Goal: Transaction & Acquisition: Purchase product/service

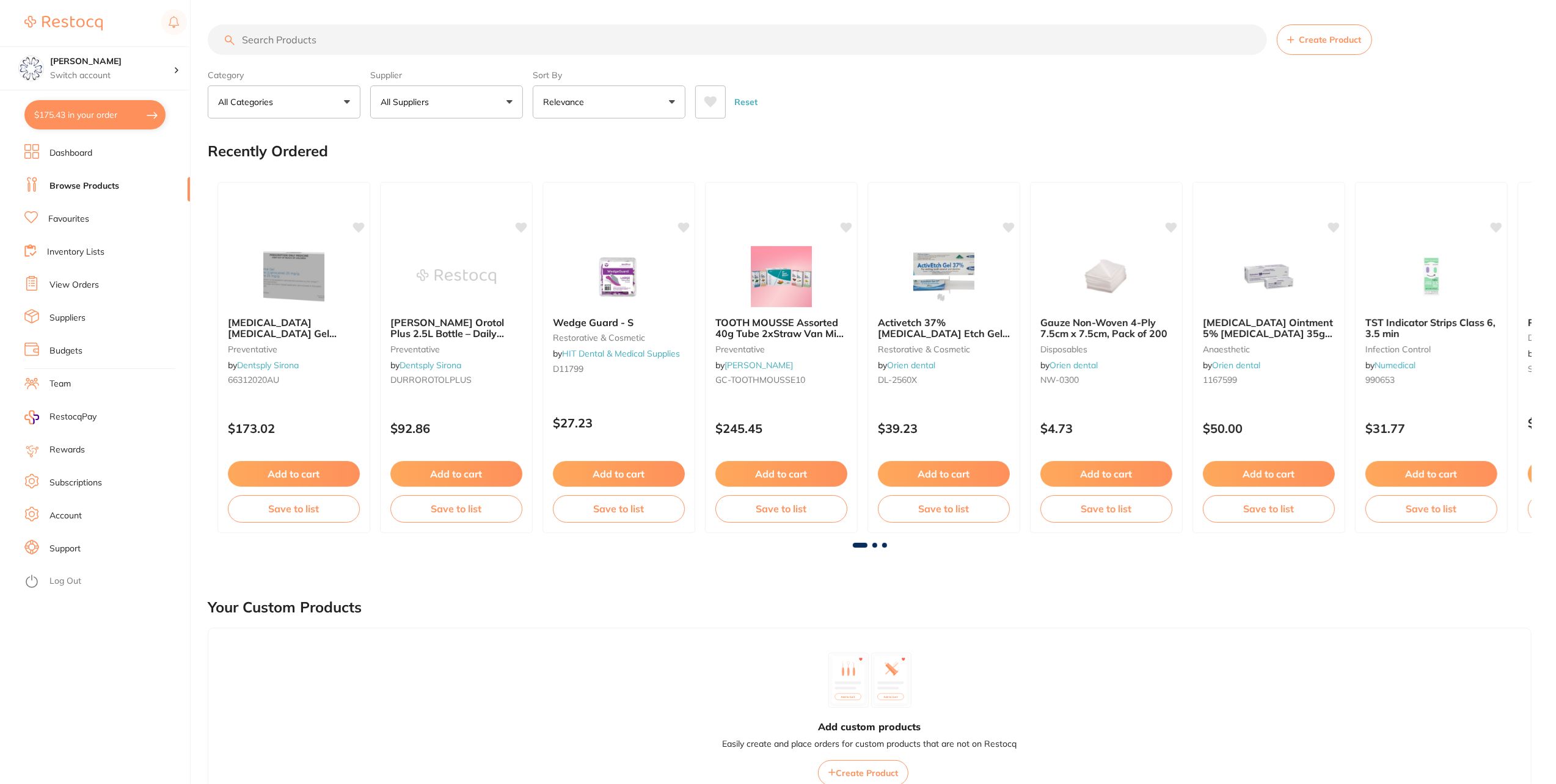
click at [74, 113] on button "$175.43 in your order" at bounding box center [95, 114] width 141 height 29
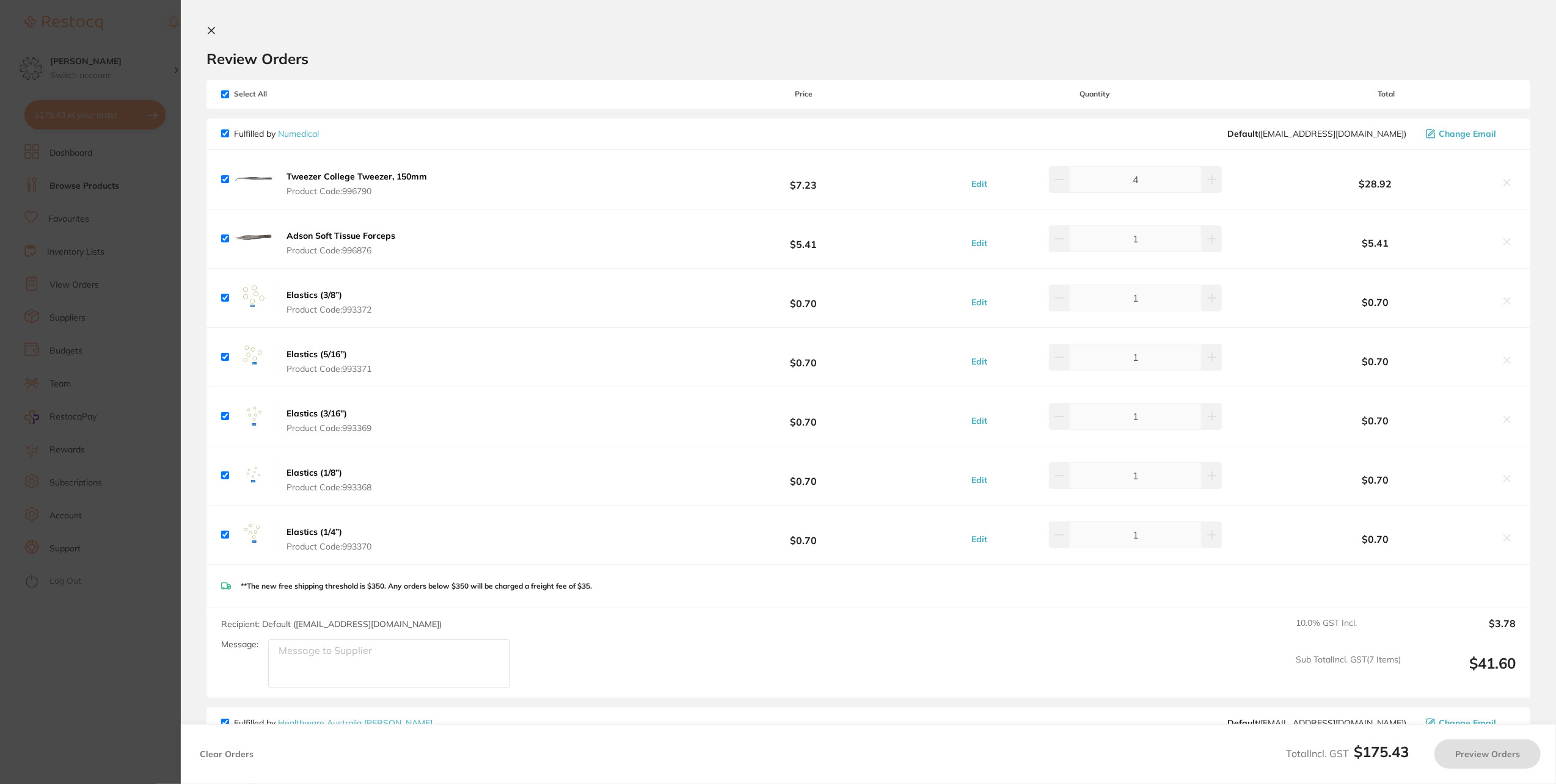
checkbox input "true"
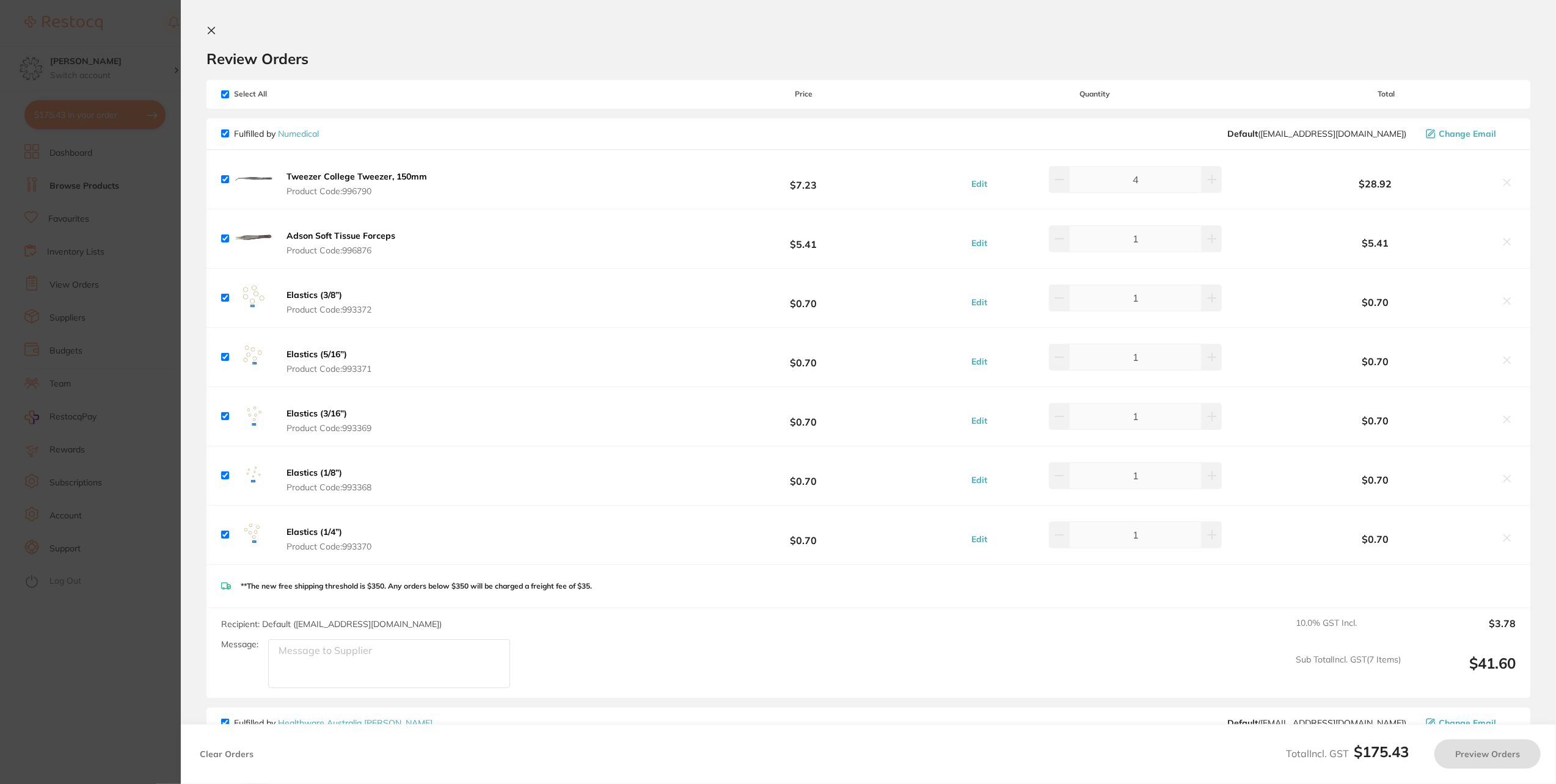
checkbox input "true"
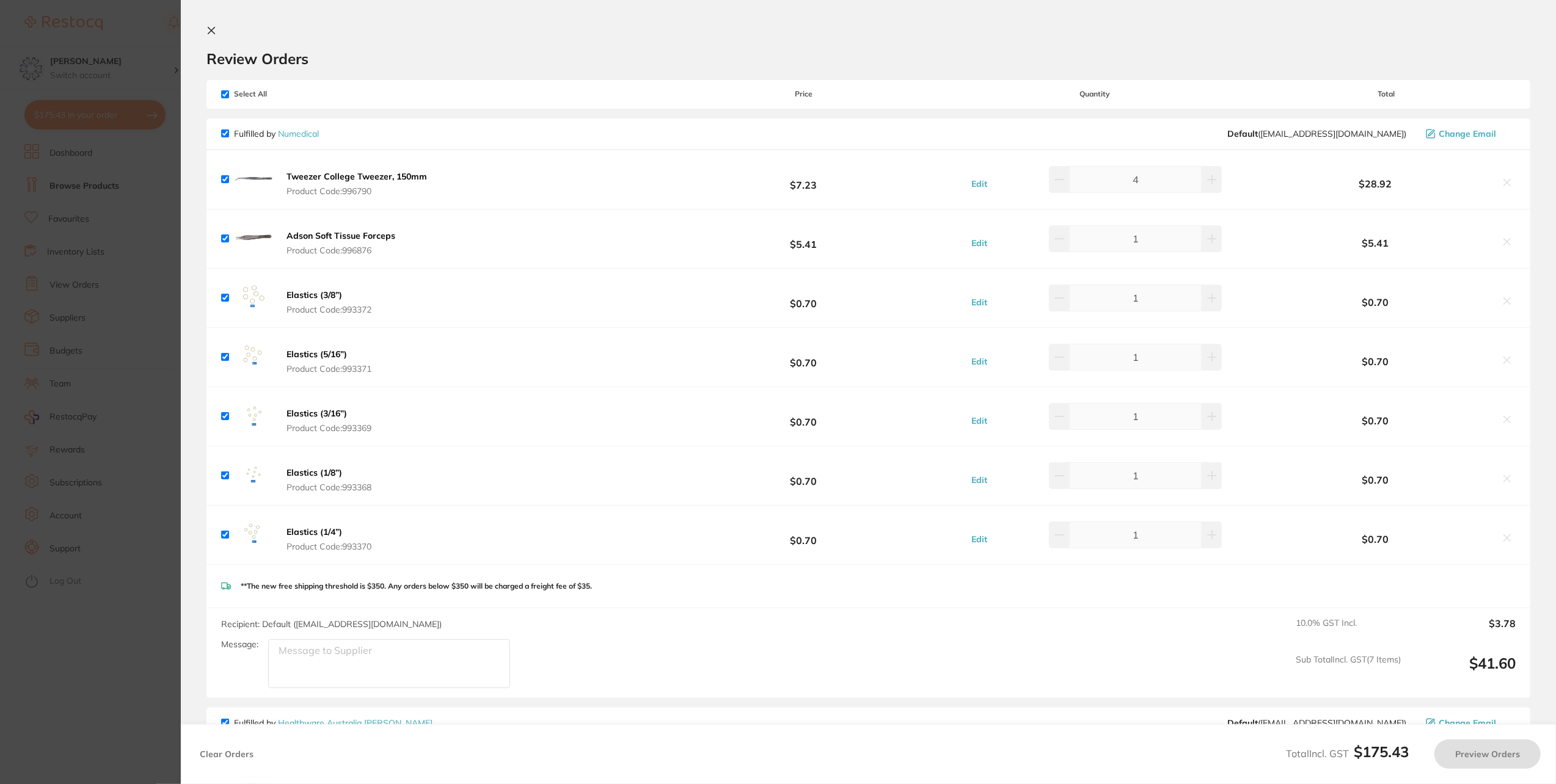
checkbox input "true"
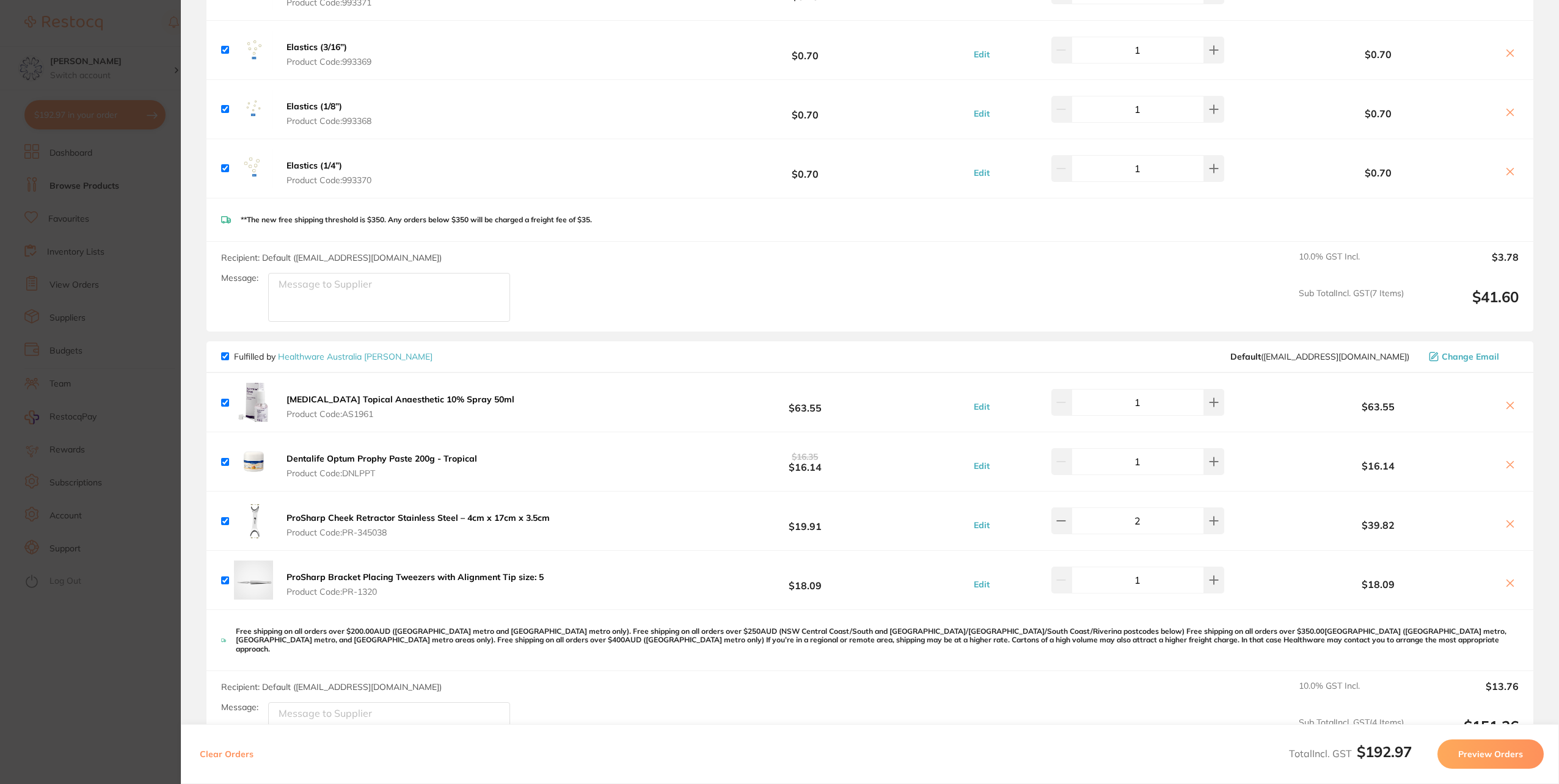
drag, startPoint x: 225, startPoint y: 398, endPoint x: 221, endPoint y: 412, distance: 14.6
click at [224, 399] on input "checkbox" at bounding box center [225, 403] width 8 height 8
checkbox input "false"
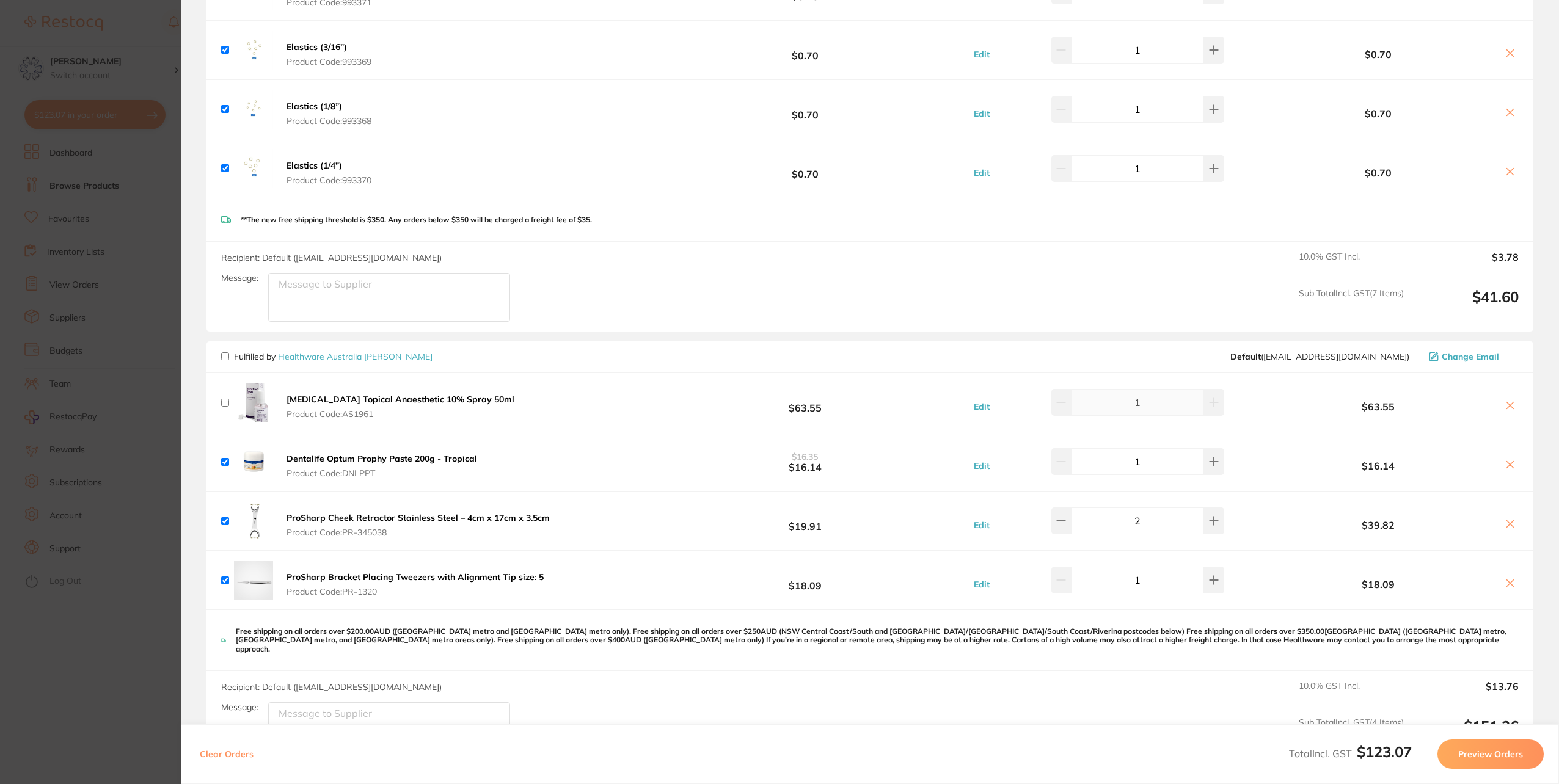
click at [225, 400] on input "checkbox" at bounding box center [225, 403] width 8 height 8
checkbox input "true"
click at [226, 354] on input "checkbox" at bounding box center [225, 357] width 8 height 8
checkbox input "false"
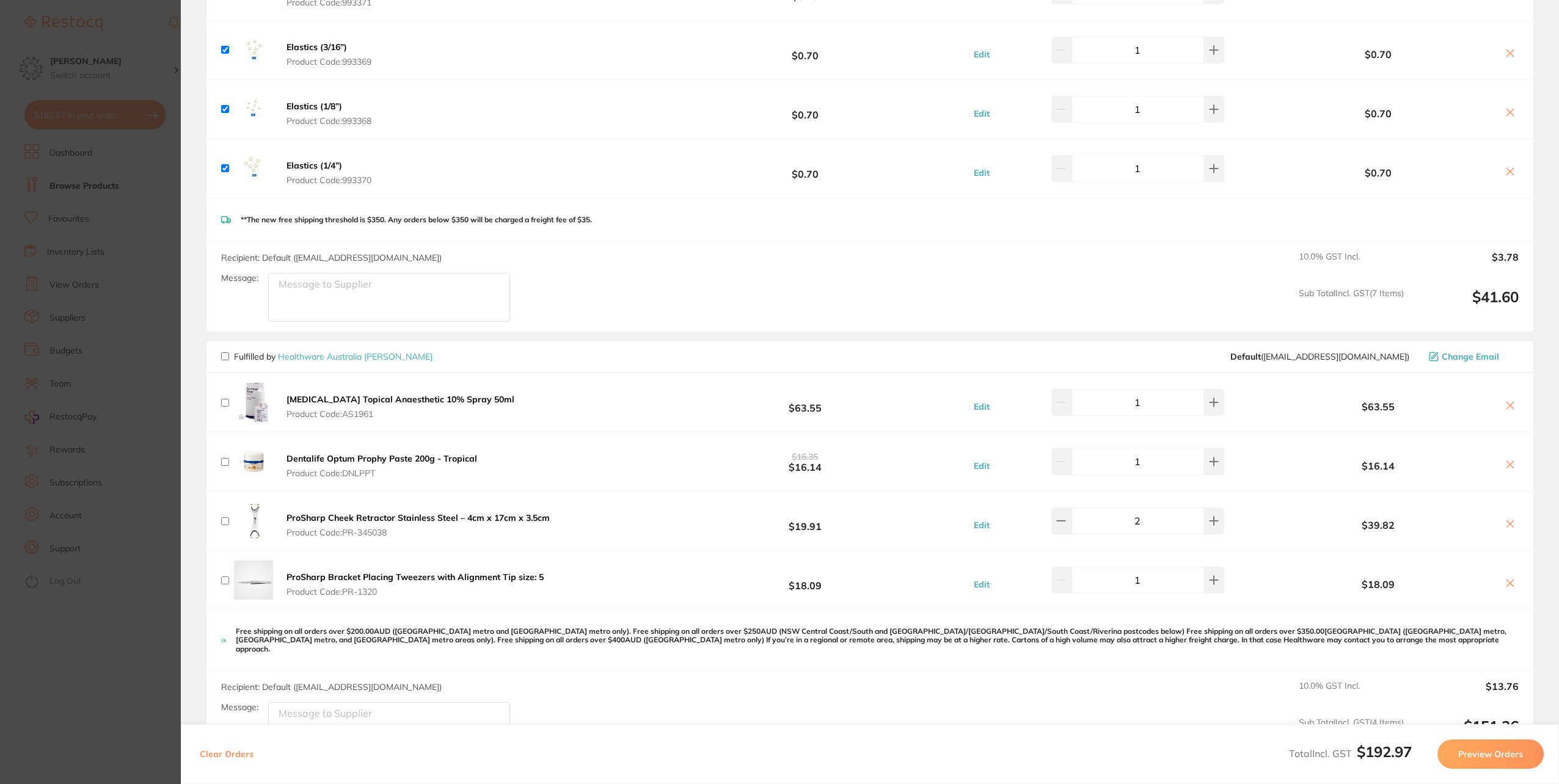
checkbox input "false"
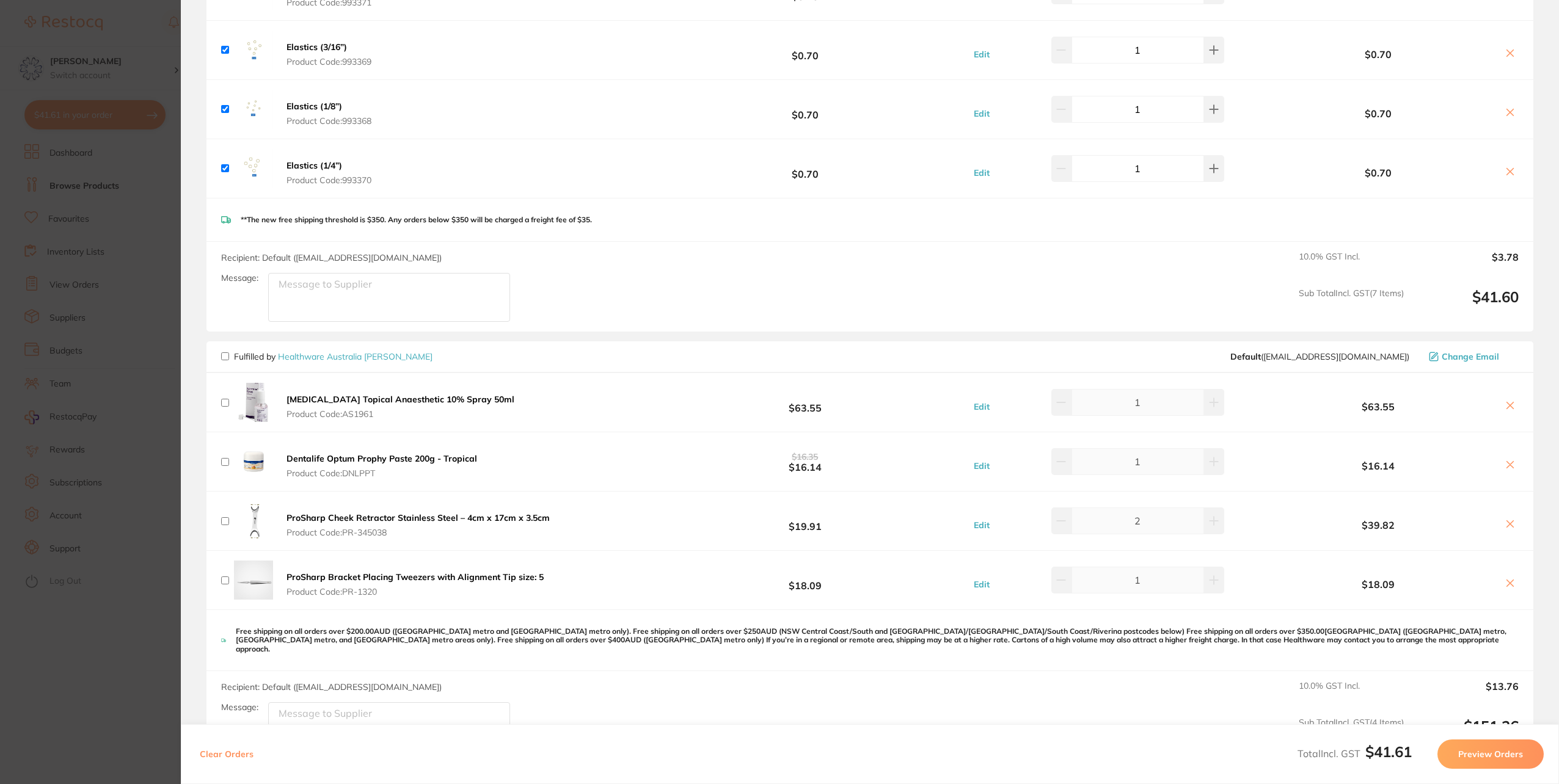
click at [410, 518] on b "ProSharp Cheek Retractor Stainless Steel – 4cm x 17cm x 3.5cm" at bounding box center [418, 517] width 263 height 11
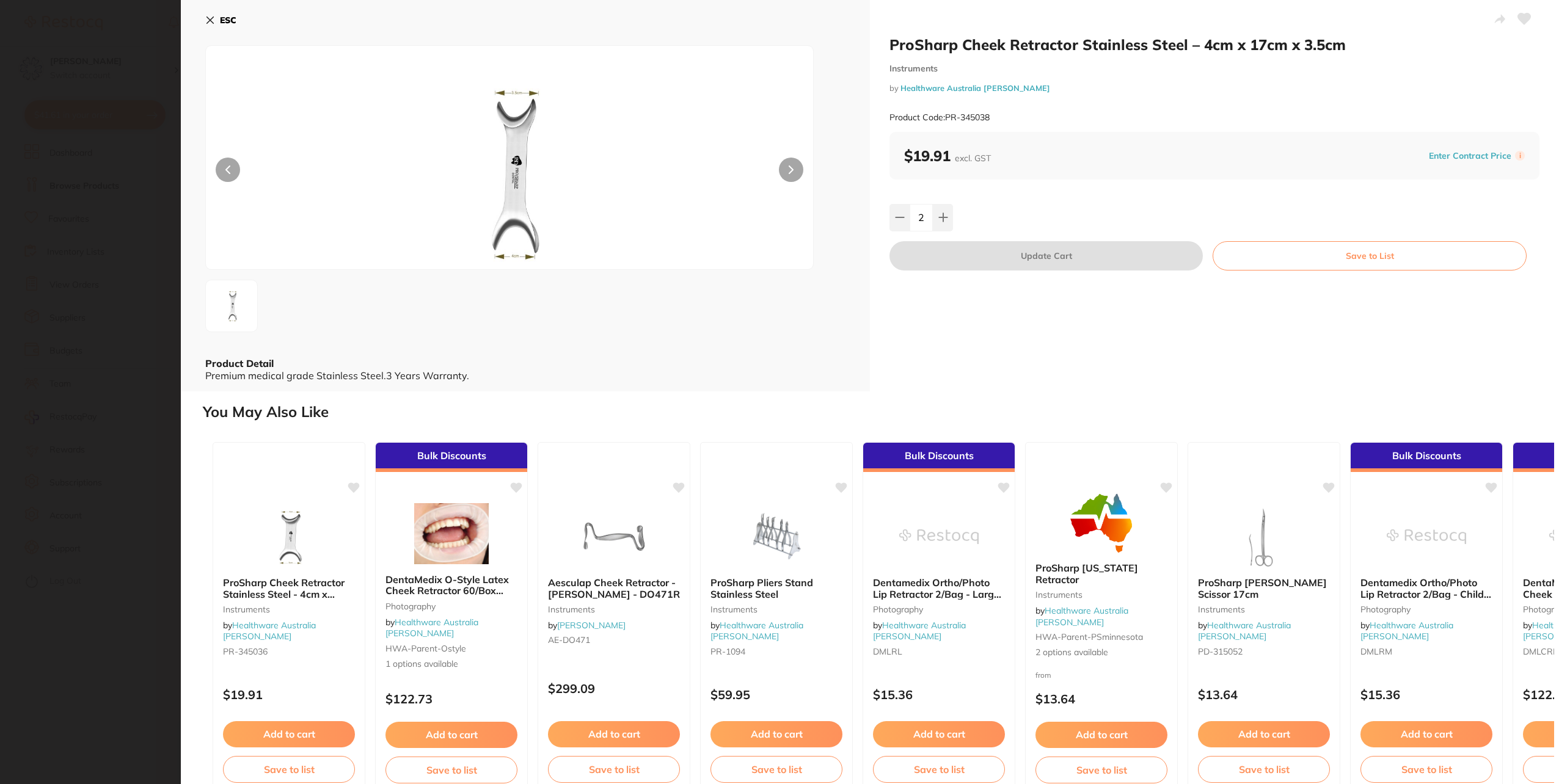
click at [212, 19] on icon at bounding box center [210, 20] width 10 height 10
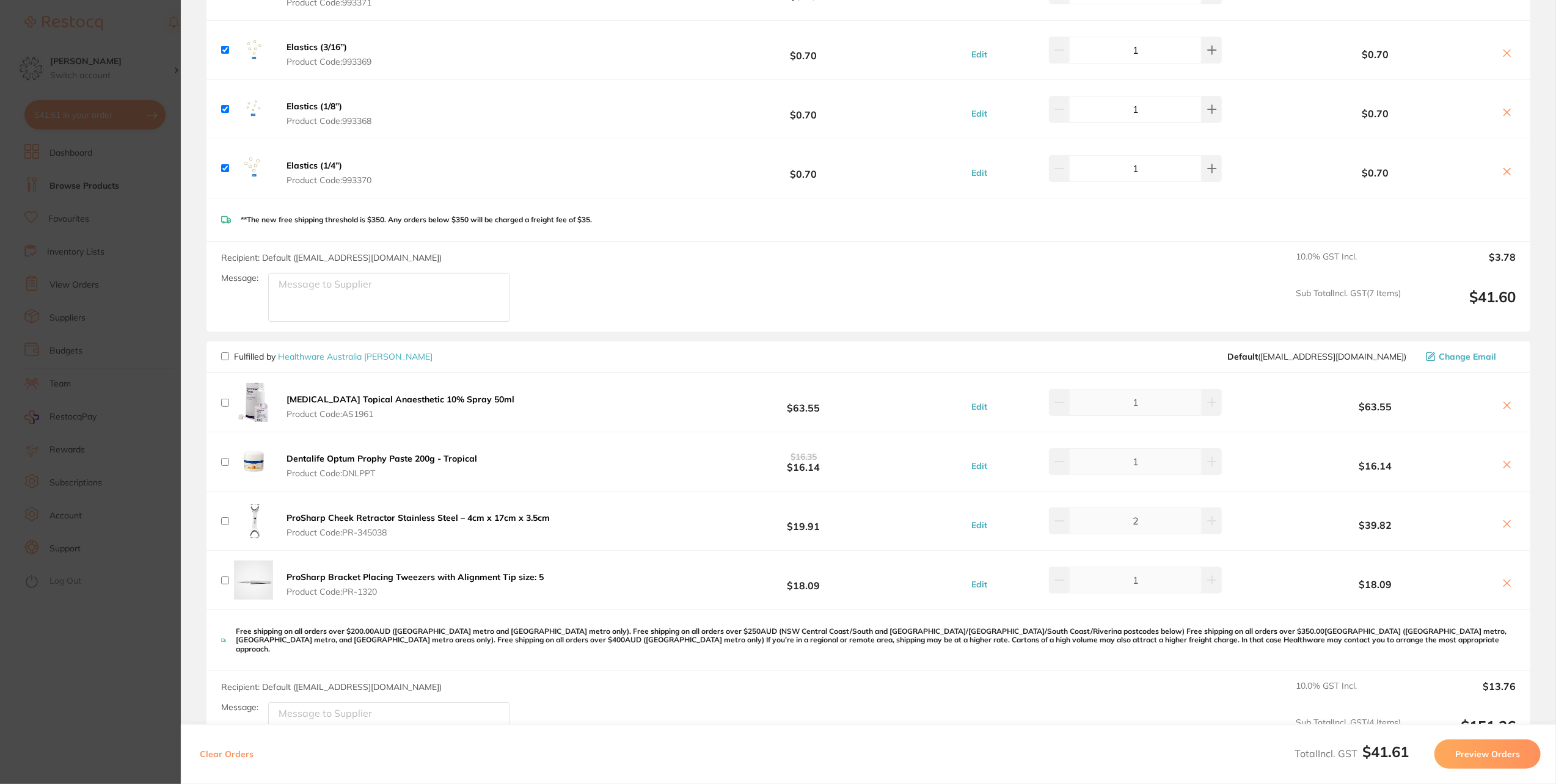
click at [396, 572] on b "ProSharp Bracket Placing Tweezers with Alignment Tip size: 5" at bounding box center [415, 577] width 257 height 11
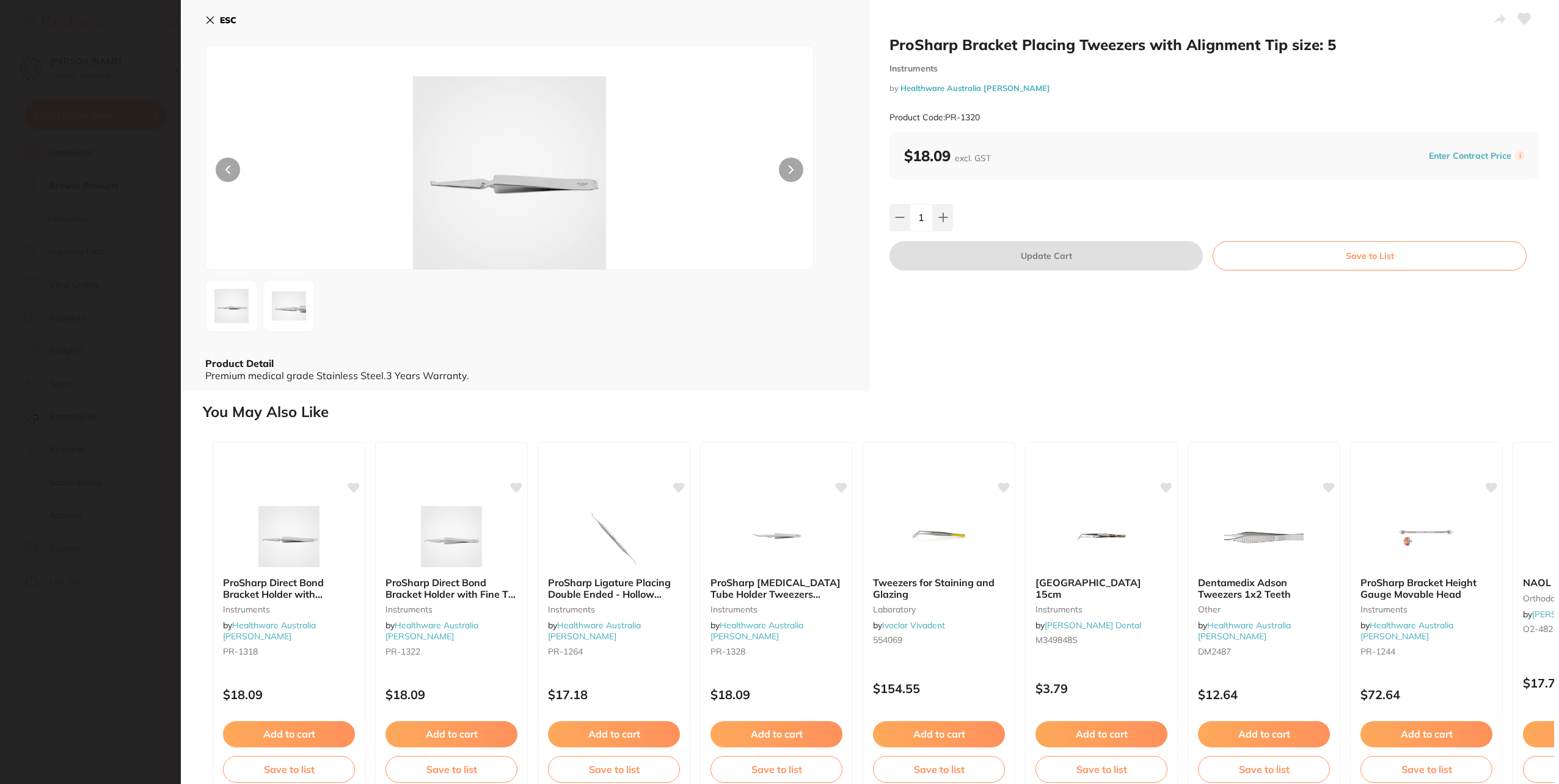
scroll to position [0, 0]
drag, startPoint x: 888, startPoint y: 44, endPoint x: 1345, endPoint y: 50, distance: 457.0
click at [1345, 50] on h2 "ProSharp Bracket Placing Tweezers with Alignment Tip size: 5" at bounding box center [1214, 45] width 650 height 19
copy h2 "ProSharp Bracket Placing Tweezers with Alignment Tip size: 5"
click at [223, 22] on b "ESC" at bounding box center [228, 20] width 17 height 11
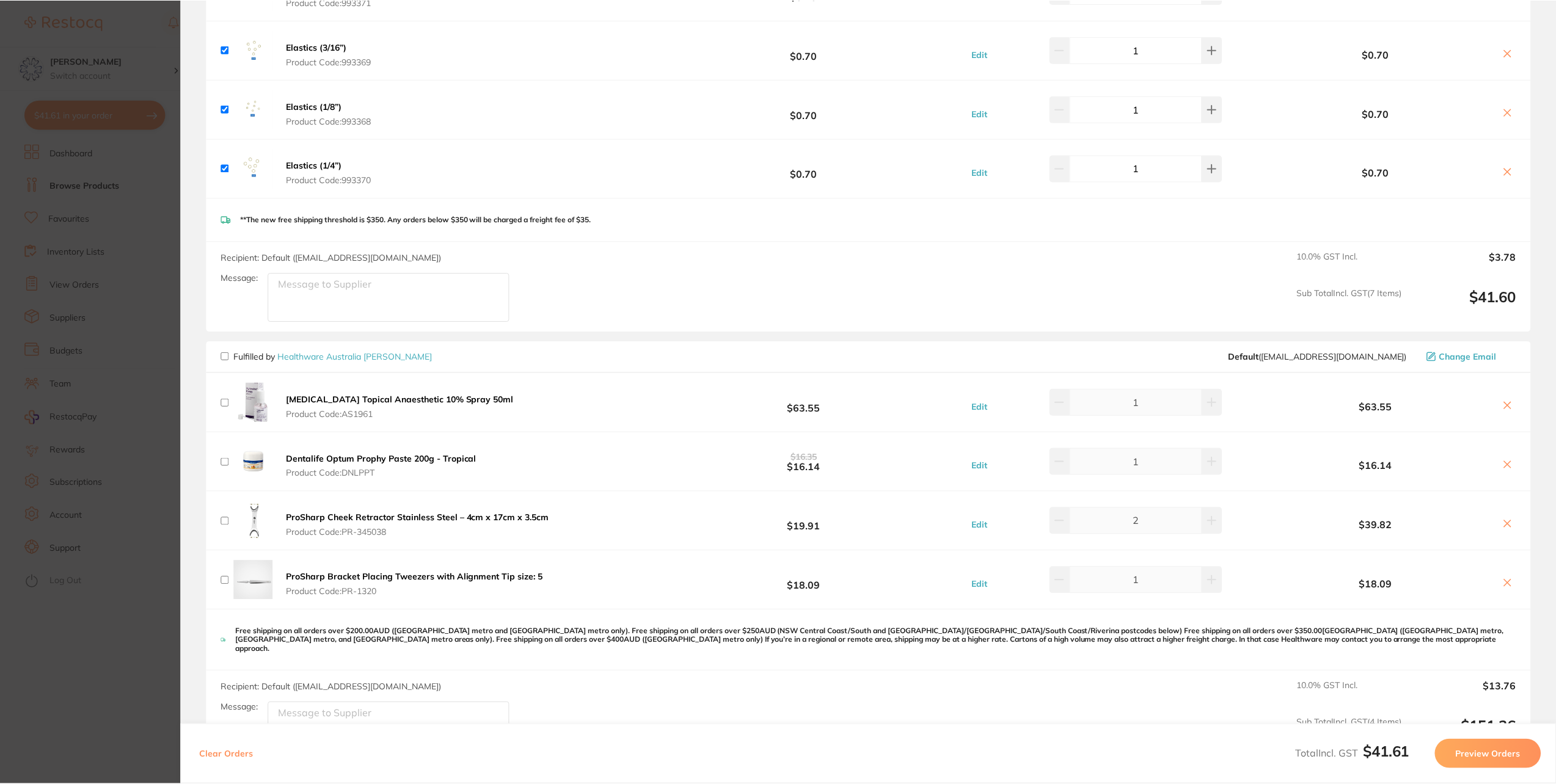
scroll to position [2, 0]
